Goal: Transaction & Acquisition: Purchase product/service

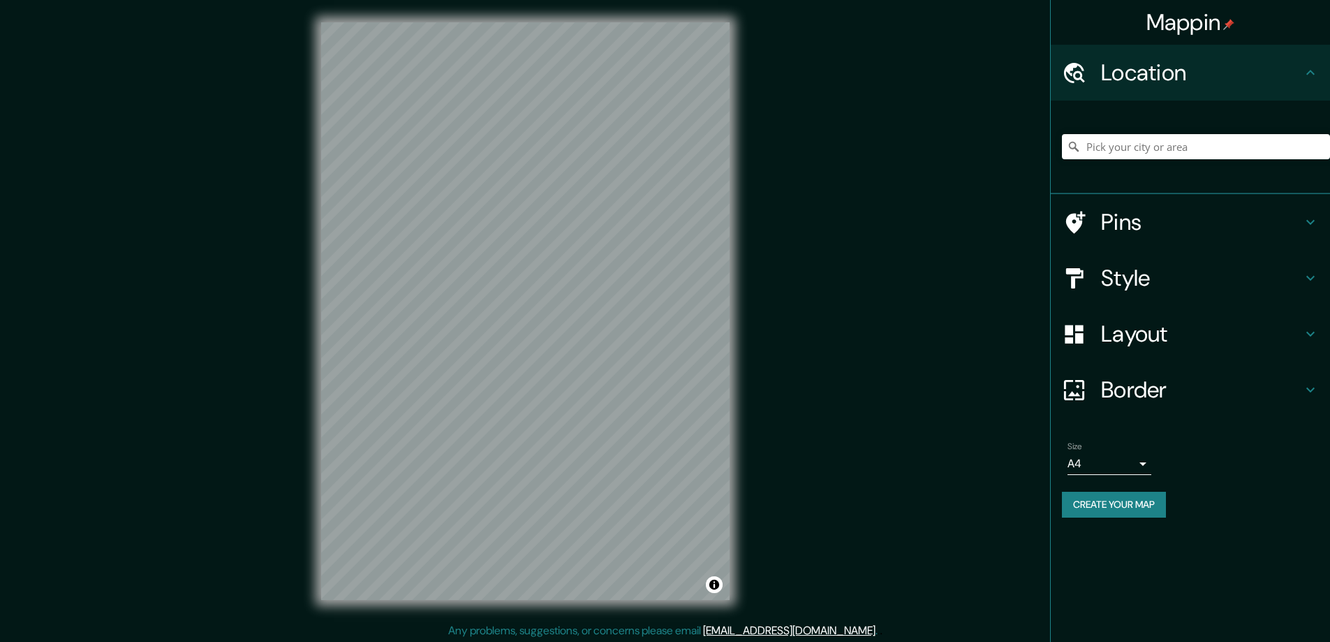
click at [1121, 279] on h4 "Style" at bounding box center [1201, 278] width 201 height 28
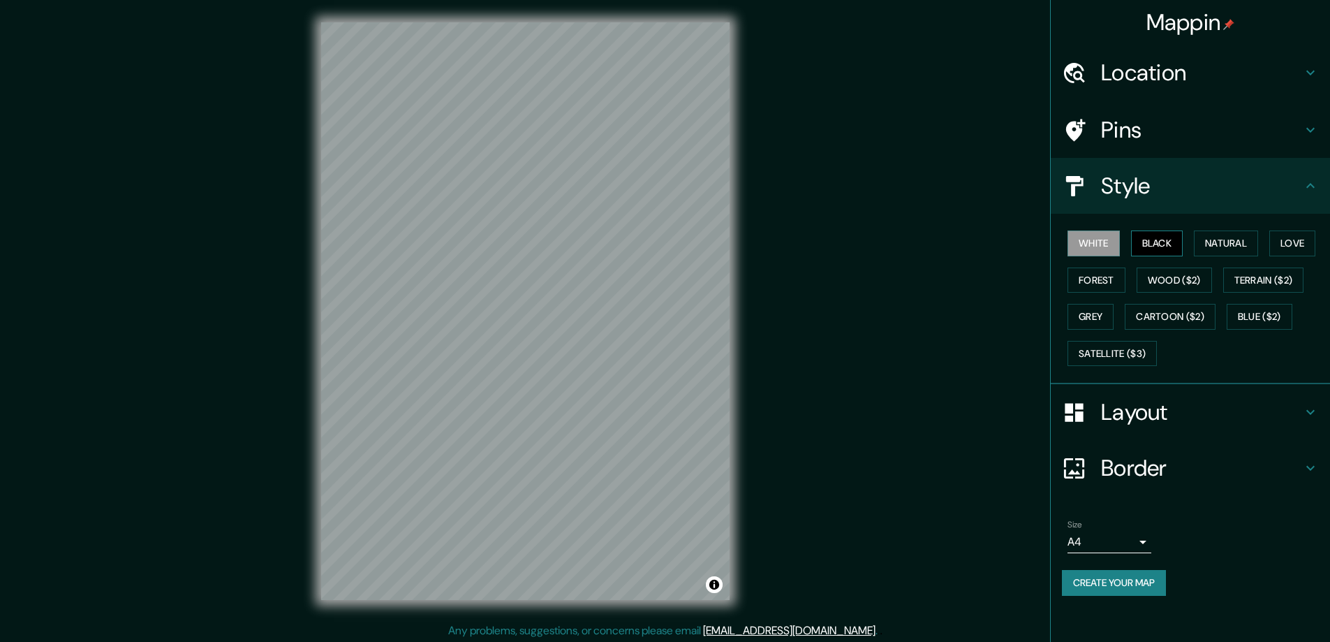
click at [1160, 241] on button "Black" at bounding box center [1157, 243] width 52 height 26
click at [1150, 408] on h4 "Layout" at bounding box center [1201, 412] width 201 height 28
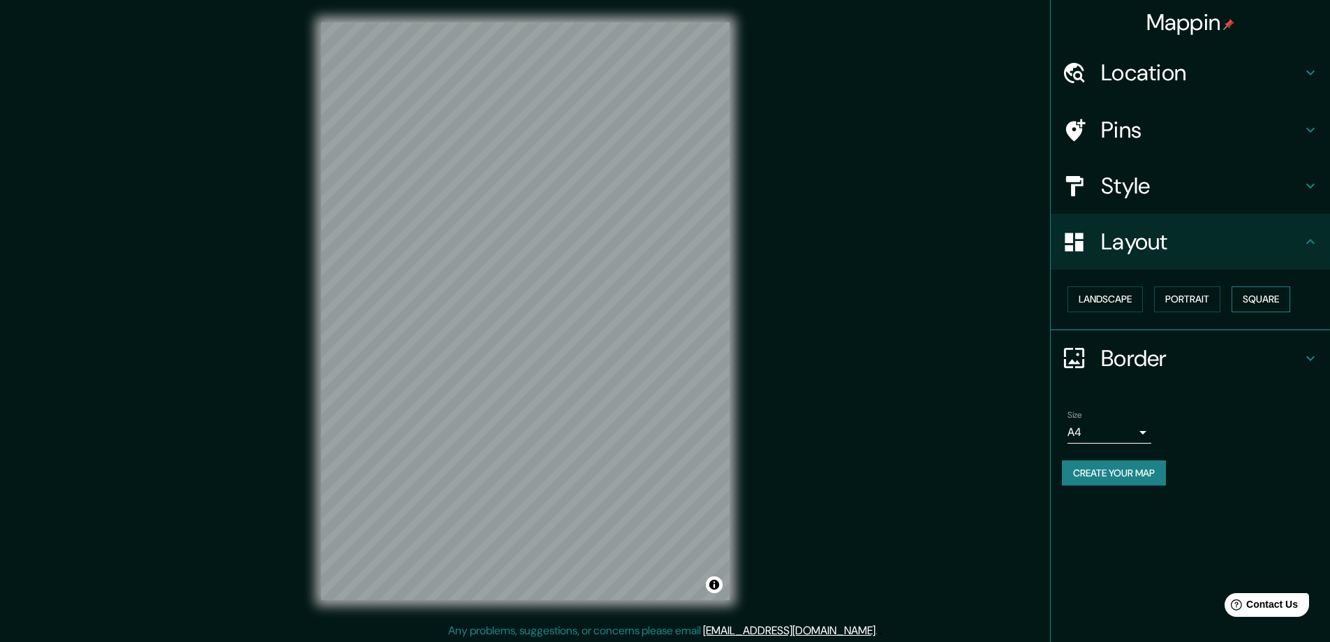
click at [1281, 295] on button "Square" at bounding box center [1261, 299] width 59 height 26
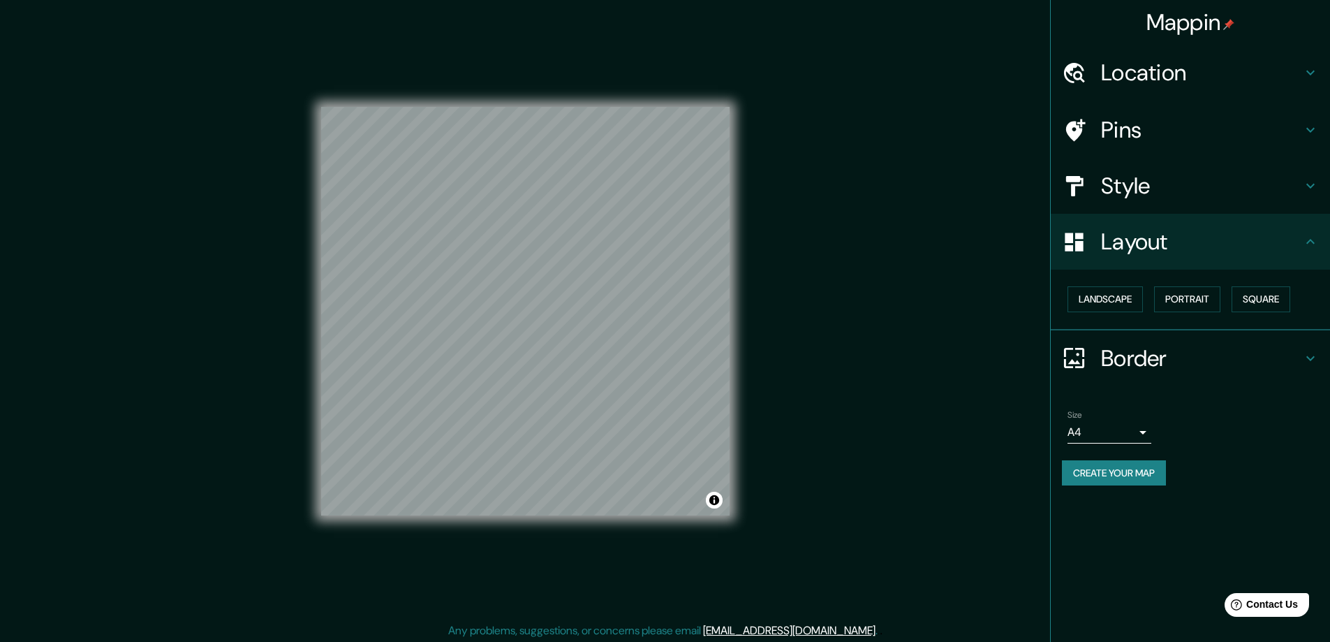
click at [1141, 433] on body "Mappin Location Pins Style Layout Landscape Portrait Square Border Choose a bor…" at bounding box center [665, 321] width 1330 height 642
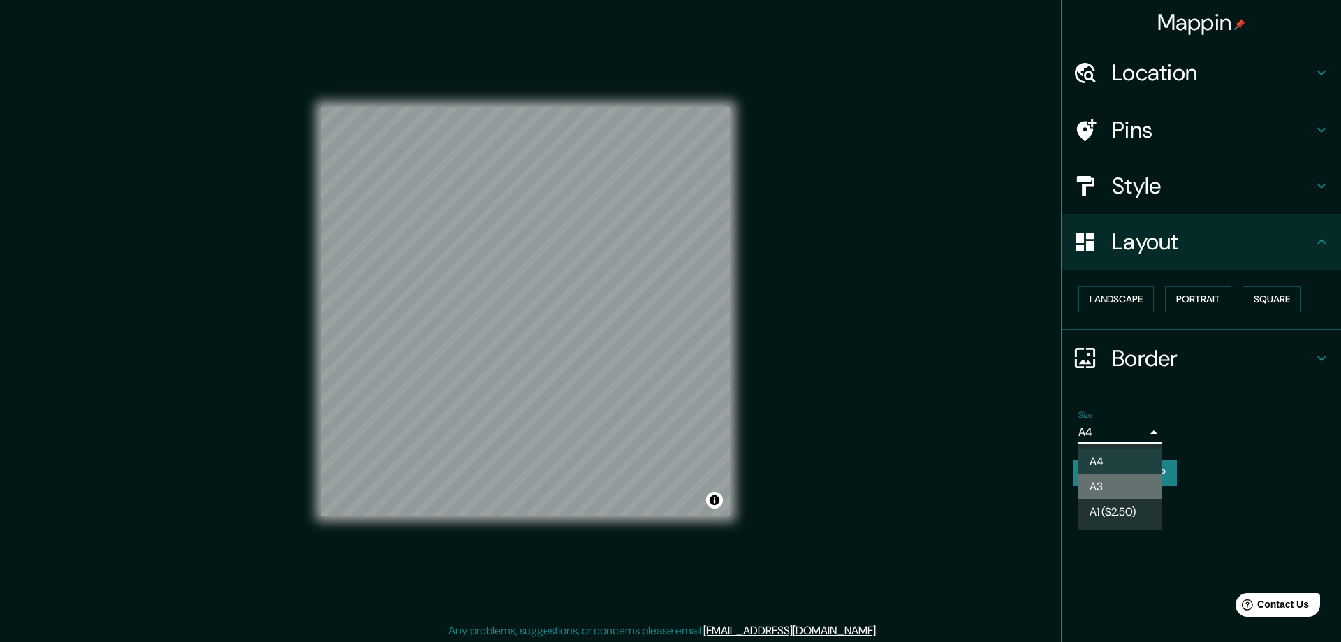
click at [1096, 490] on li "A3" at bounding box center [1120, 486] width 84 height 25
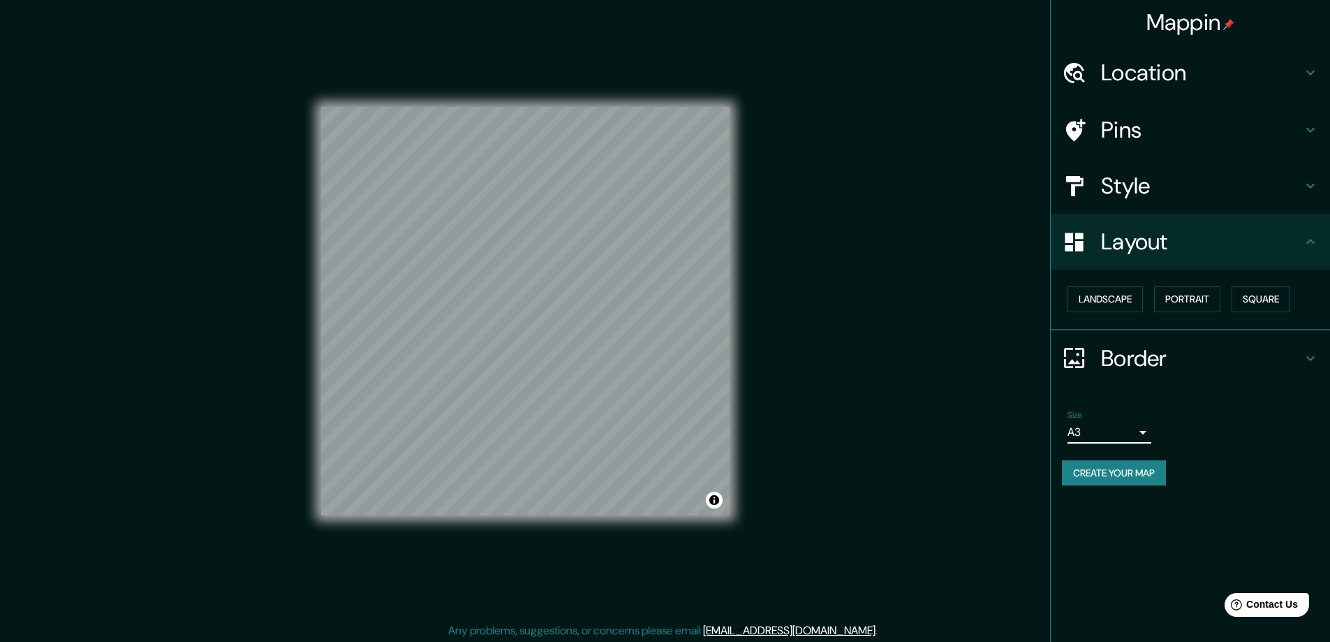
click at [1151, 69] on h4 "Location" at bounding box center [1201, 73] width 201 height 28
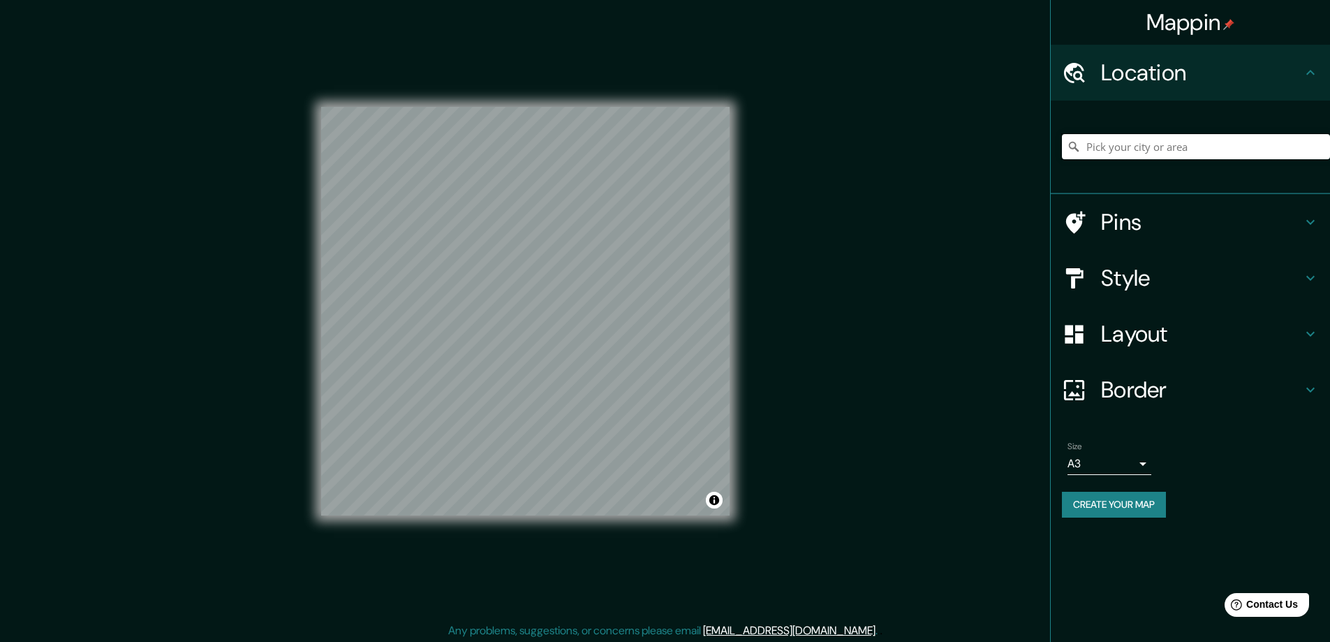
paste input "G20/[STREET_ADDRESS]"
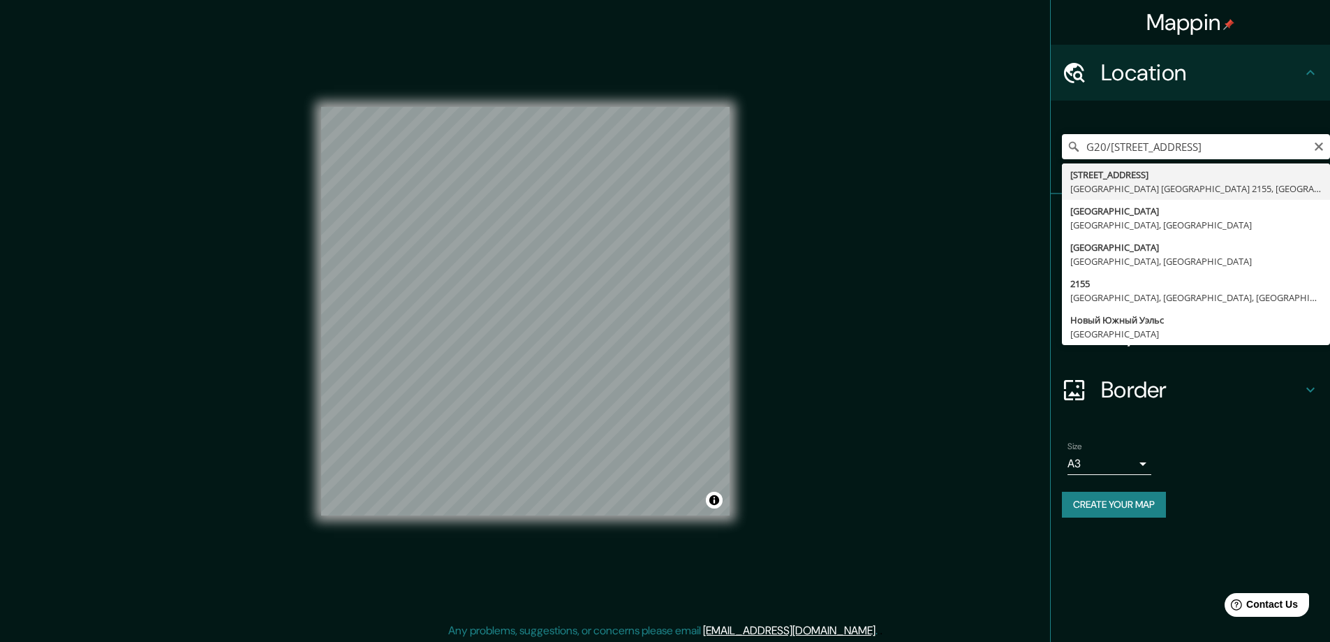
type input "[STREET_ADDRESS]"
